Goal: Transaction & Acquisition: Purchase product/service

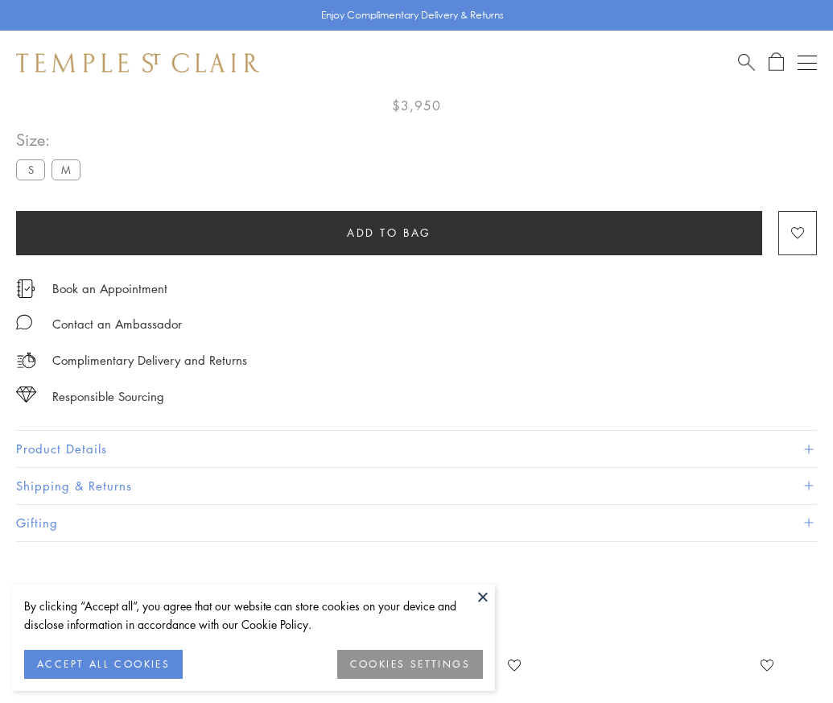
click at [389, 225] on span "Add to bag" at bounding box center [389, 233] width 85 height 18
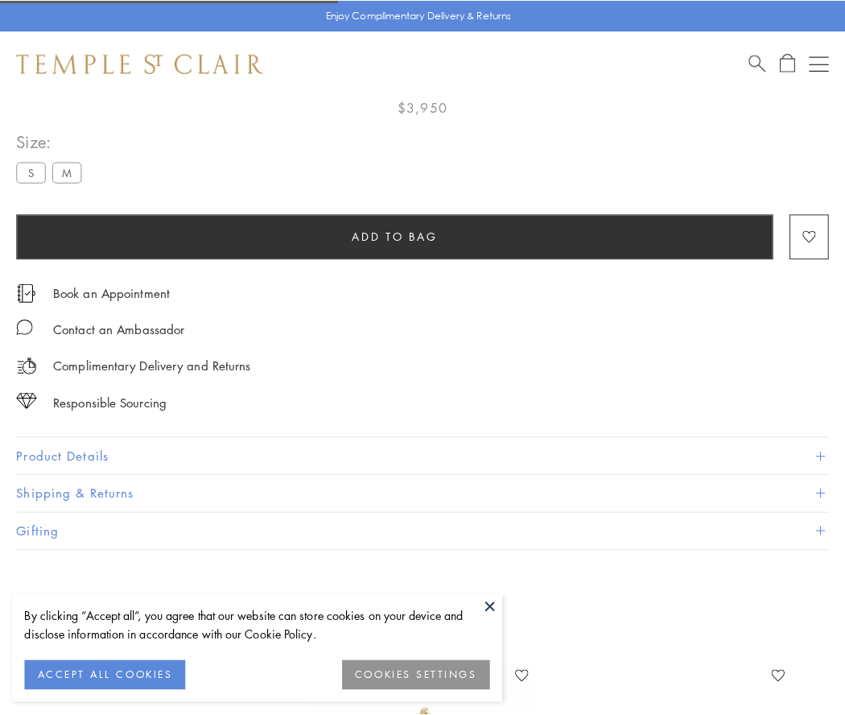
scroll to position [95, 0]
